Goal: Check status

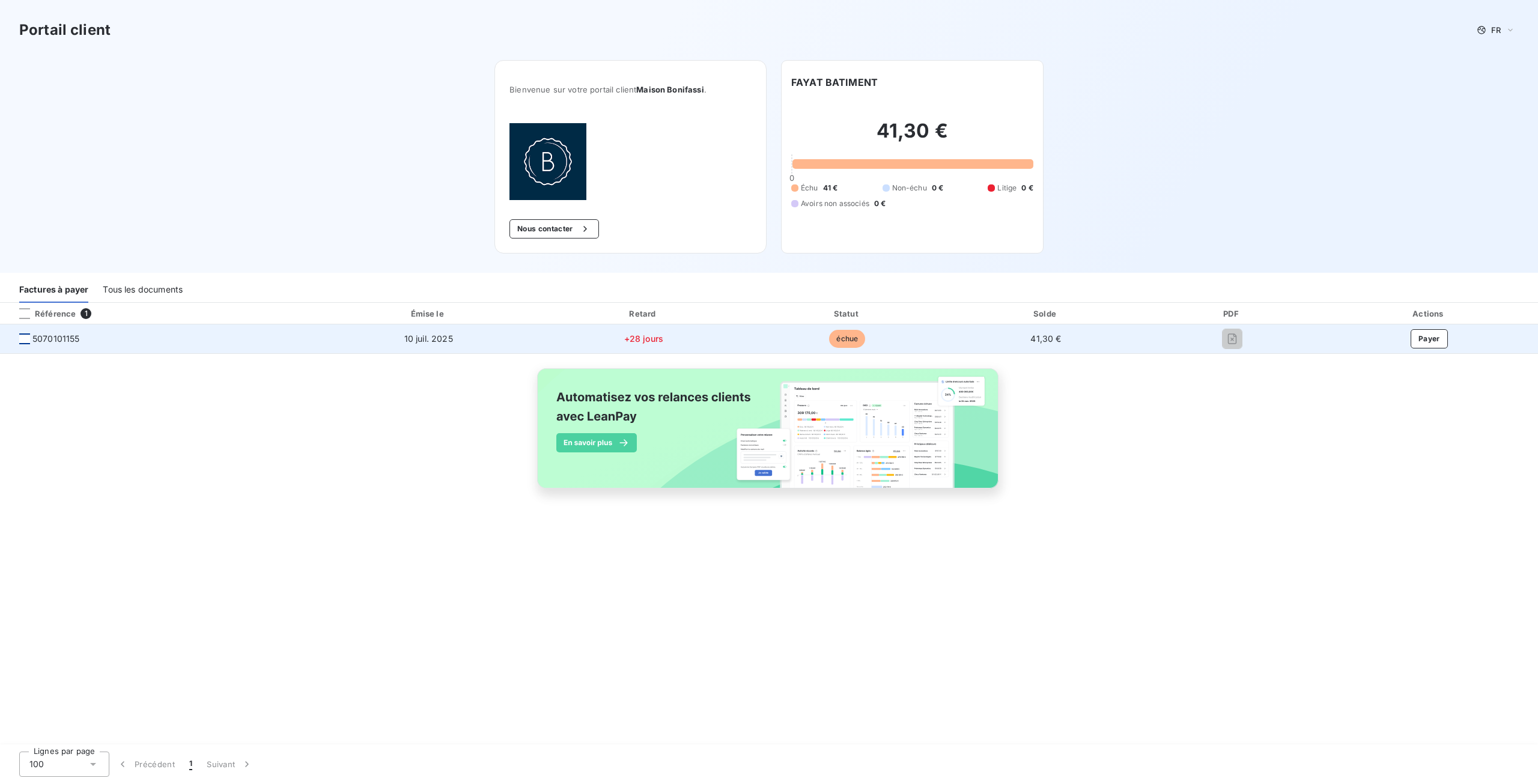
click at [24, 334] on div at bounding box center [25, 339] width 11 height 11
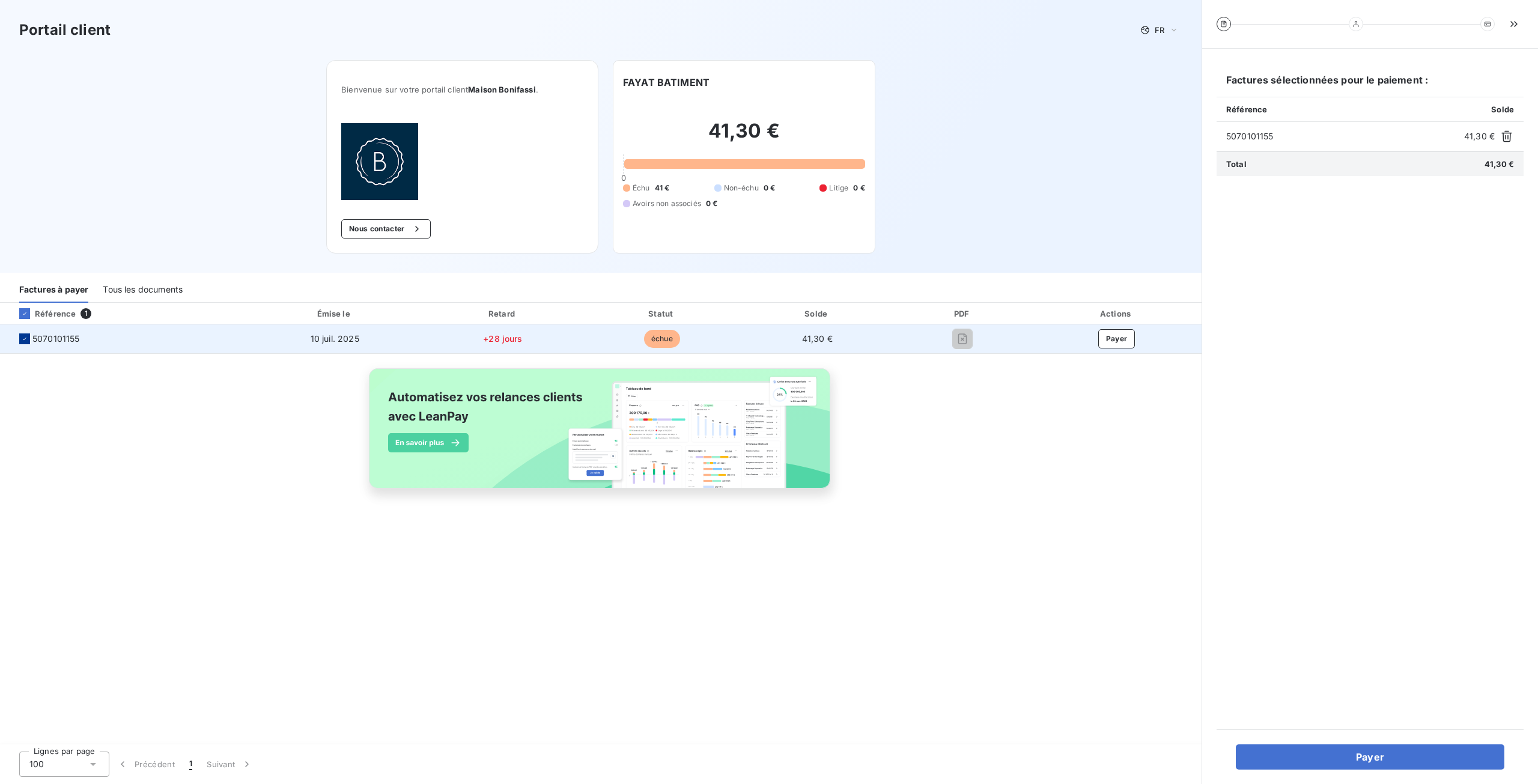
click at [22, 340] on icon at bounding box center [24, 338] width 7 height 7
click at [22, 340] on div at bounding box center [25, 339] width 11 height 11
click at [22, 340] on icon at bounding box center [24, 338] width 7 height 7
click at [22, 340] on div at bounding box center [25, 339] width 11 height 11
